Goal: Check status

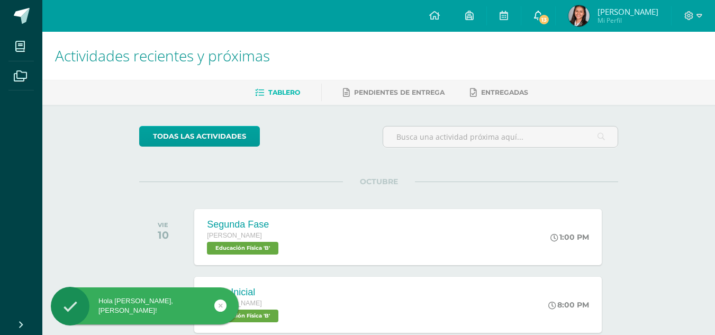
click at [550, 17] on span "13" at bounding box center [544, 20] width 12 height 12
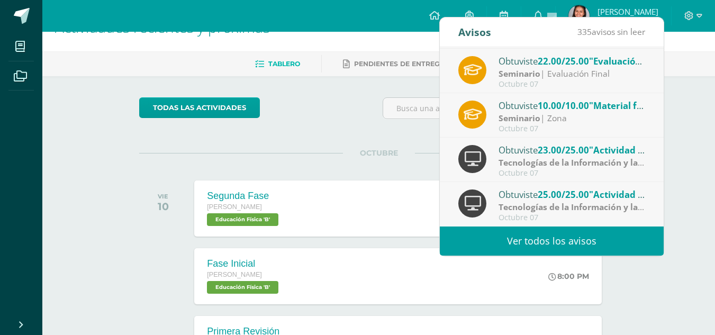
scroll to position [212, 0]
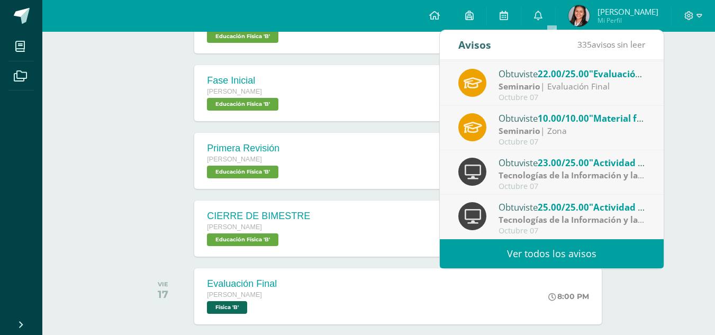
click at [112, 155] on div "Actividades recientes y próximas Tablero Pendientes de entrega Entregadas todas…" at bounding box center [378, 102] width 673 height 565
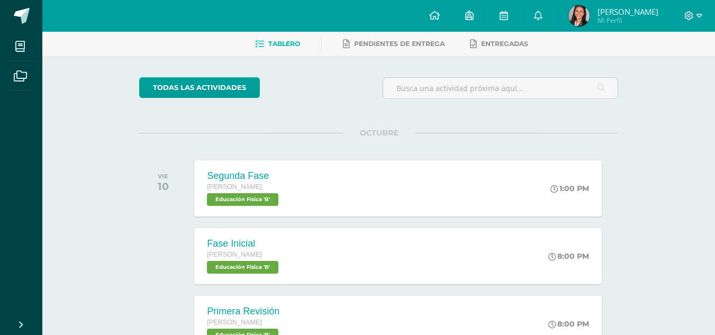
scroll to position [0, 0]
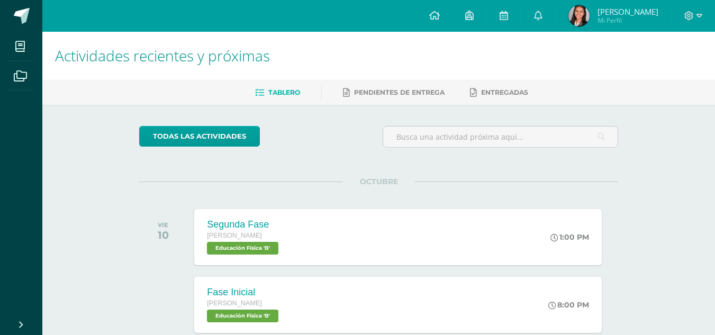
click at [590, 7] on img at bounding box center [579, 15] width 21 height 21
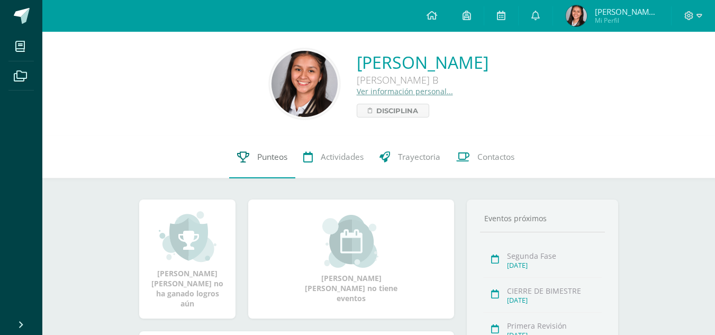
click at [248, 156] on link "Punteos" at bounding box center [262, 157] width 66 height 42
